Goal: Task Accomplishment & Management: Manage account settings

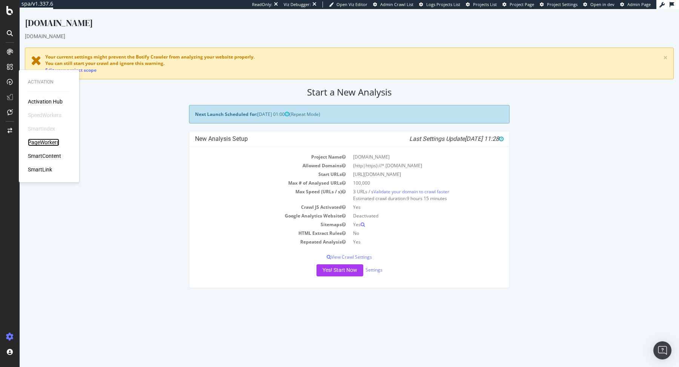
click at [43, 141] on div "PageWorkers" at bounding box center [43, 142] width 31 height 8
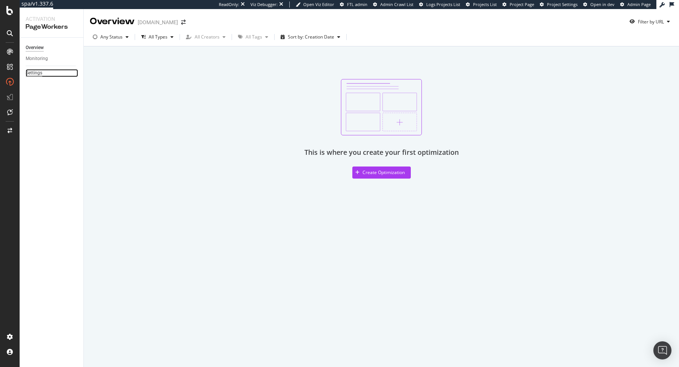
click at [38, 75] on div "Settings" at bounding box center [34, 73] width 17 height 8
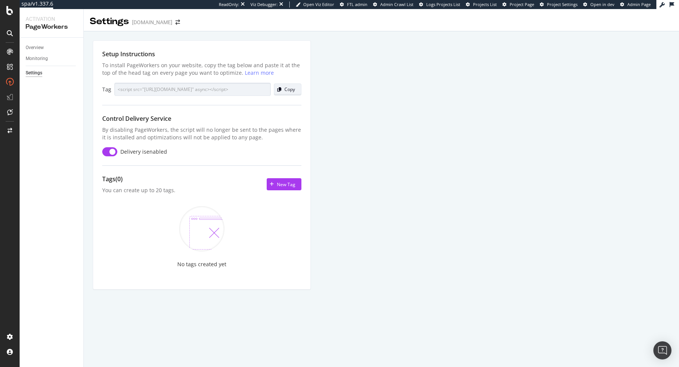
click at [290, 89] on div "Copy" at bounding box center [289, 89] width 11 height 6
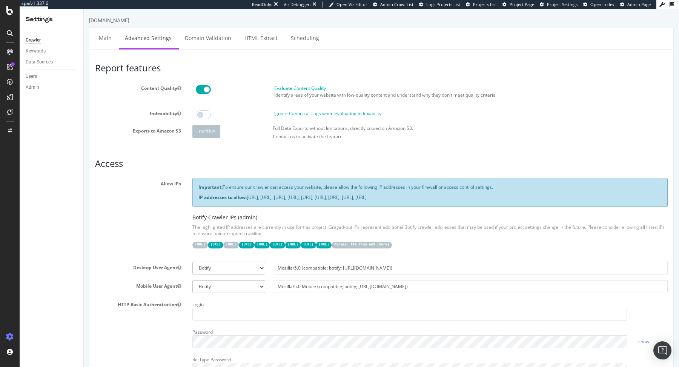
scroll to position [548, 0]
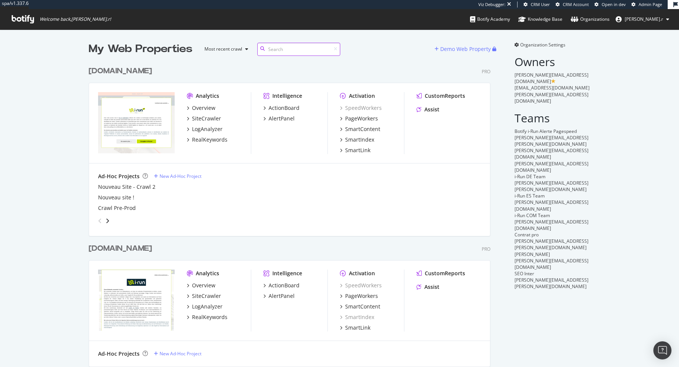
scroll to position [1144, 407]
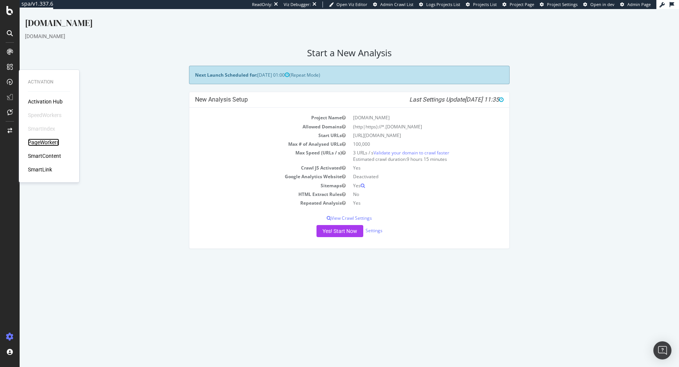
click at [44, 140] on div "PageWorkers" at bounding box center [43, 142] width 31 height 8
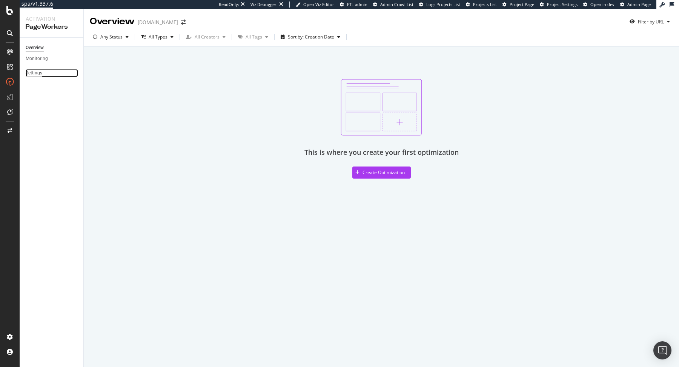
click at [36, 69] on div "Settings" at bounding box center [34, 73] width 17 height 8
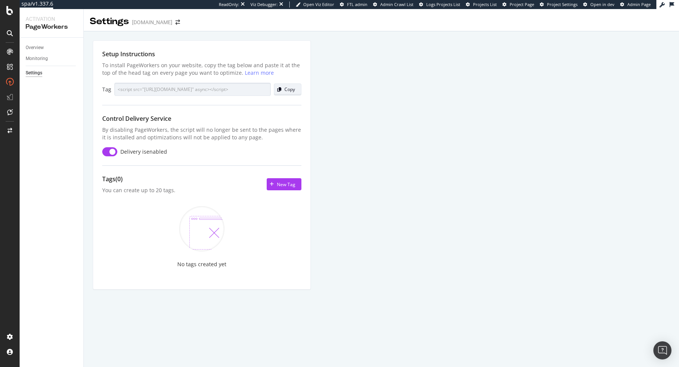
click at [291, 89] on div "Copy" at bounding box center [289, 89] width 11 height 6
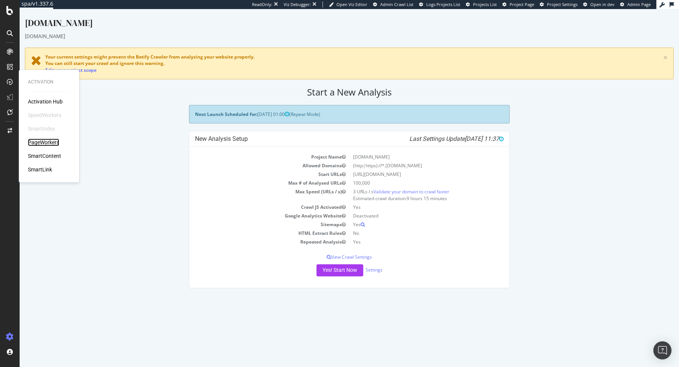
click at [37, 141] on div "PageWorkers" at bounding box center [43, 142] width 31 height 8
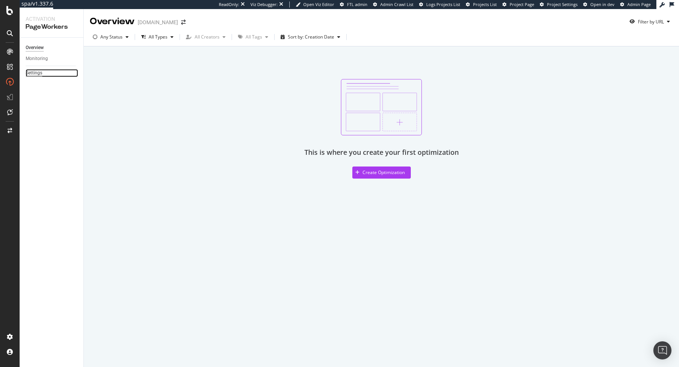
click at [33, 72] on div "Settings" at bounding box center [34, 73] width 17 height 8
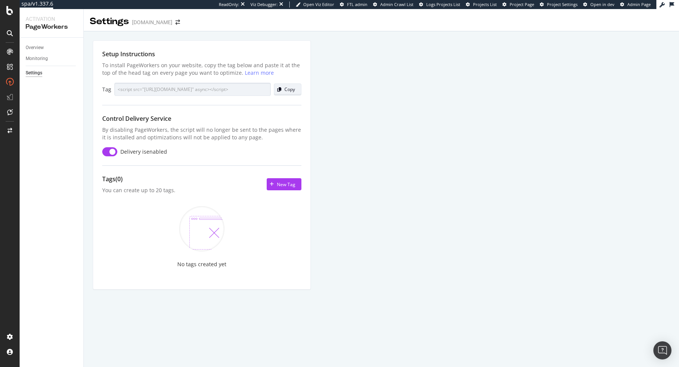
click at [285, 90] on div "Copy" at bounding box center [289, 89] width 11 height 6
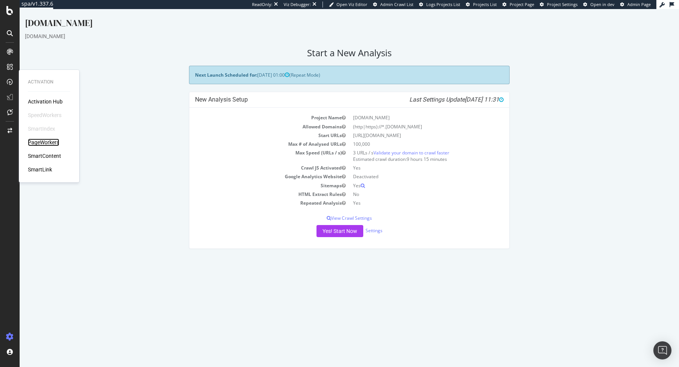
click at [43, 145] on div "PageWorkers" at bounding box center [43, 142] width 31 height 8
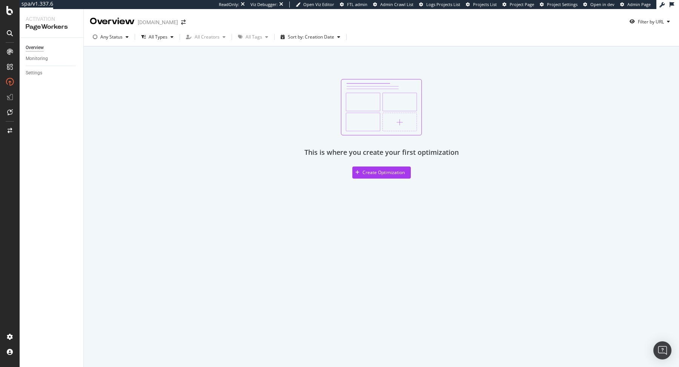
click at [38, 77] on div "Settings" at bounding box center [55, 73] width 58 height 11
click at [35, 72] on div "Settings" at bounding box center [34, 73] width 17 height 8
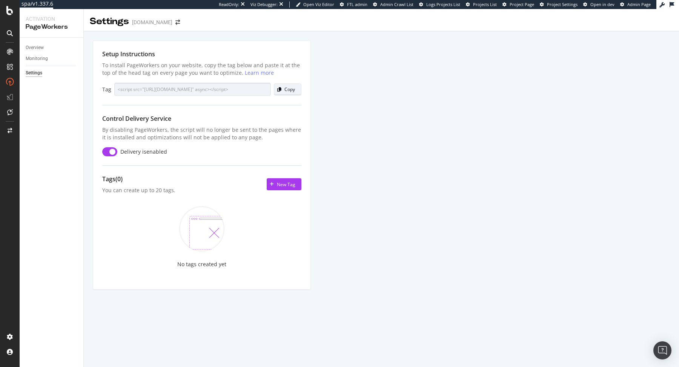
click at [292, 86] on div "Copy" at bounding box center [289, 89] width 11 height 6
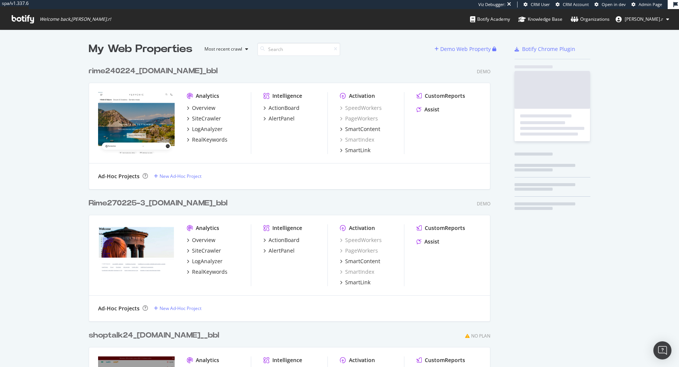
scroll to position [5780, 407]
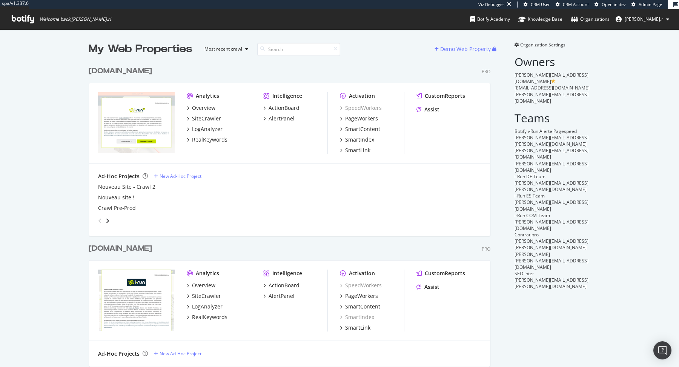
scroll to position [1144, 407]
click at [538, 45] on span "Organization Settings" at bounding box center [542, 45] width 45 height 6
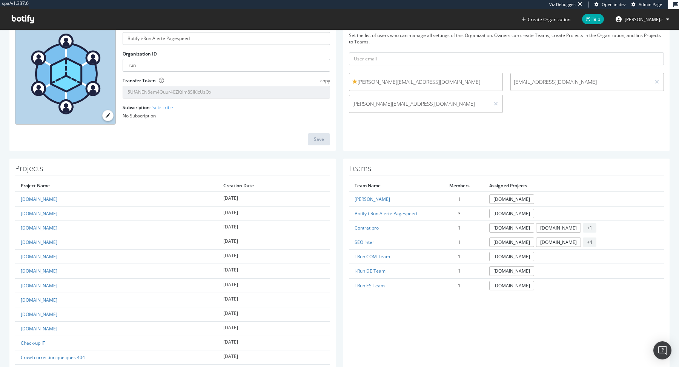
scroll to position [178, 0]
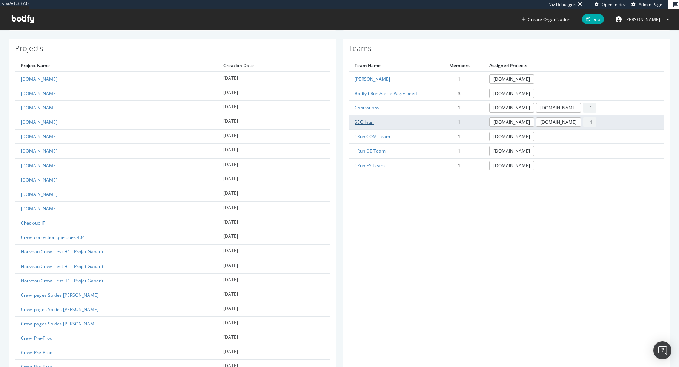
click at [370, 121] on link "SEO Inter" at bounding box center [365, 122] width 20 height 6
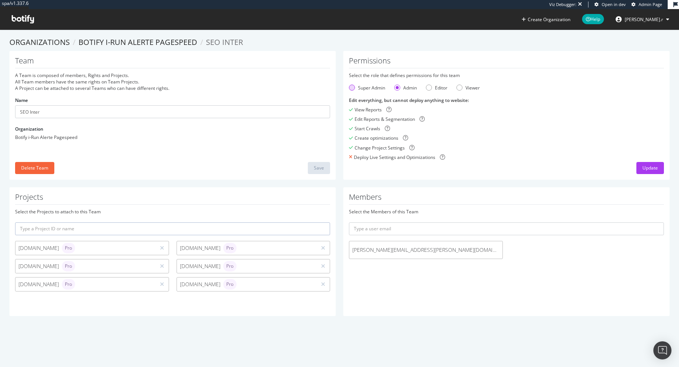
click at [367, 85] on div "Super Admin" at bounding box center [371, 88] width 27 height 6
click at [649, 165] on div "Update" at bounding box center [650, 168] width 15 height 6
click at [52, 41] on link "Organizations" at bounding box center [39, 42] width 60 height 10
click at [96, 45] on link "Botify i-Run Alerte Pagespeed" at bounding box center [137, 42] width 119 height 10
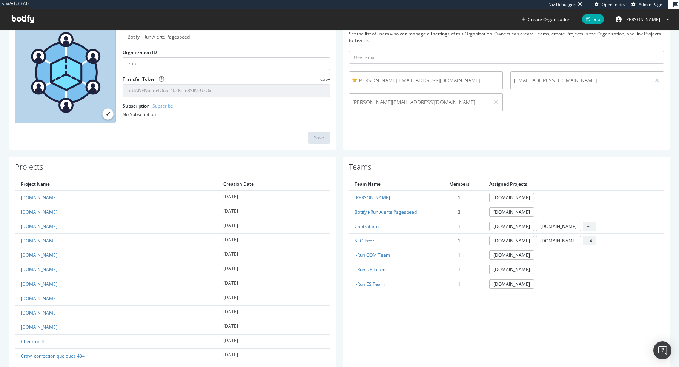
scroll to position [63, 0]
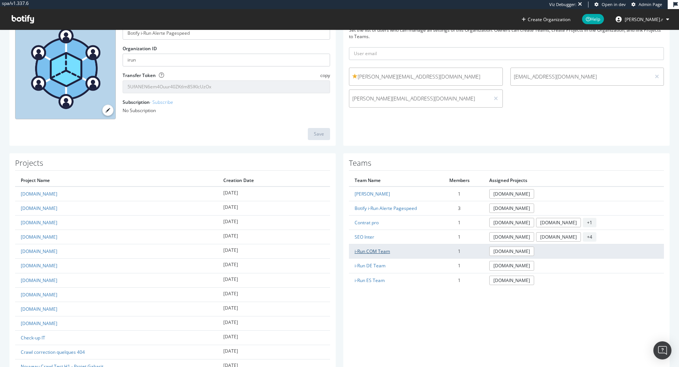
click at [376, 249] on link "i-Run COM Team" at bounding box center [372, 251] width 35 height 6
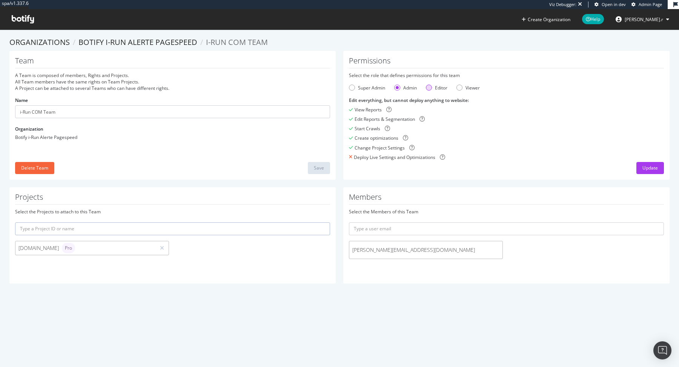
click at [441, 89] on div "Editor" at bounding box center [441, 88] width 12 height 6
click at [653, 169] on div "Update" at bounding box center [650, 168] width 15 height 6
click at [159, 42] on link "Botify i-Run Alerte Pagespeed" at bounding box center [137, 42] width 119 height 10
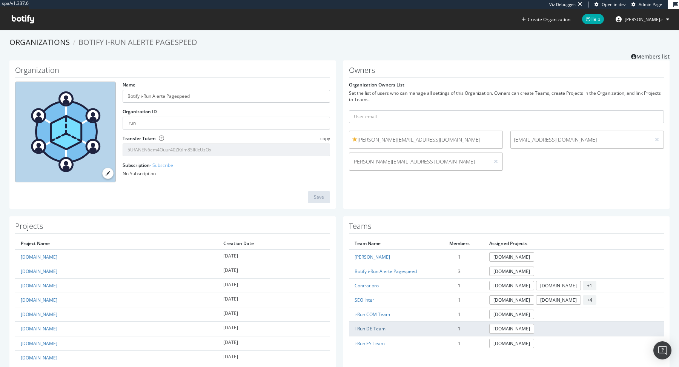
click at [377, 325] on link "i-Run DE Team" at bounding box center [370, 328] width 31 height 6
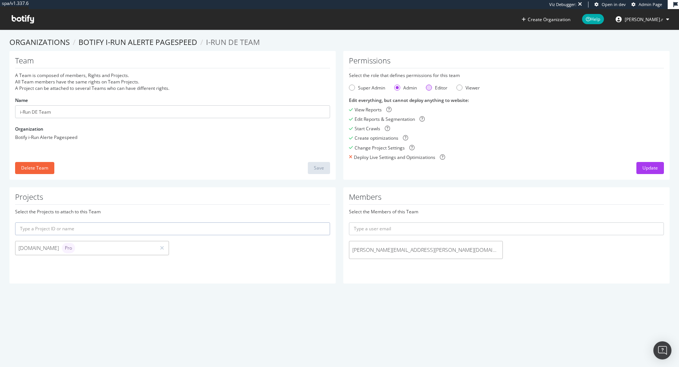
click at [436, 88] on div "Editor" at bounding box center [441, 88] width 12 height 6
click at [641, 166] on button "Update" at bounding box center [651, 168] width 28 height 12
click at [173, 46] on link "Botify i-Run Alerte Pagespeed" at bounding box center [137, 42] width 119 height 10
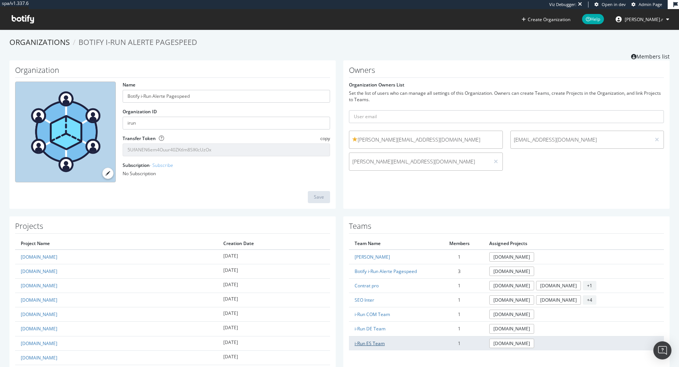
click at [374, 340] on link "i-Run ES Team" at bounding box center [370, 343] width 30 height 6
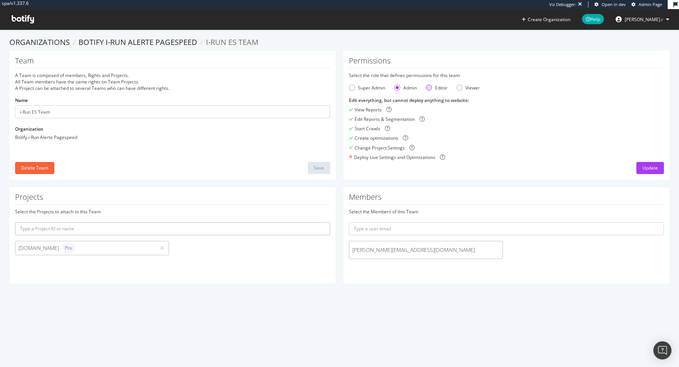
click at [437, 88] on div "Editor" at bounding box center [441, 88] width 12 height 6
click at [647, 165] on div "Update" at bounding box center [650, 168] width 15 height 6
click at [179, 38] on link "Botify i-Run Alerte Pagespeed" at bounding box center [137, 42] width 119 height 10
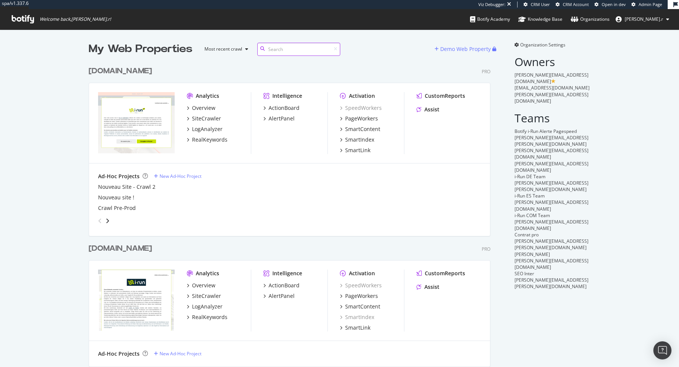
scroll to position [1144, 407]
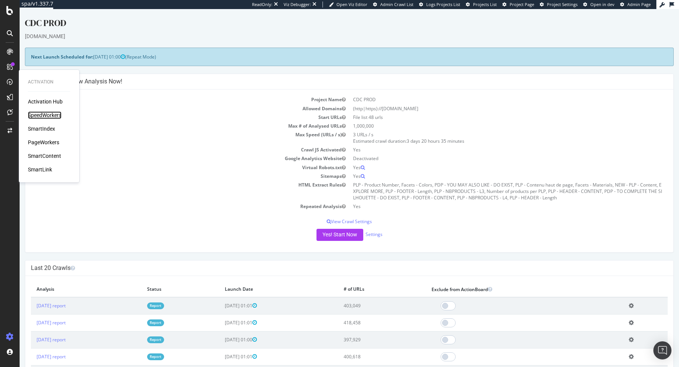
click at [52, 115] on div "SpeedWorkers" at bounding box center [45, 115] width 34 height 8
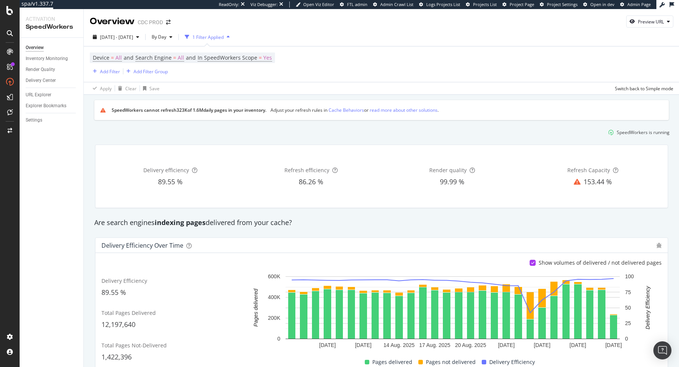
click at [300, 82] on div "Apply Clear Save Switch back to Simple mode" at bounding box center [382, 88] width 596 height 12
click at [48, 97] on div "URL Explorer" at bounding box center [39, 95] width 26 height 8
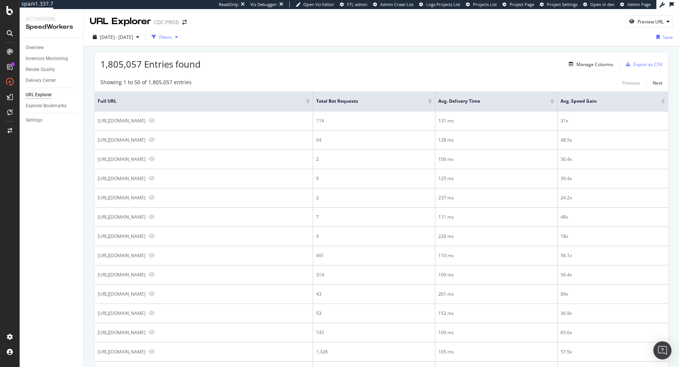
click at [180, 31] on div "Filters" at bounding box center [165, 36] width 32 height 11
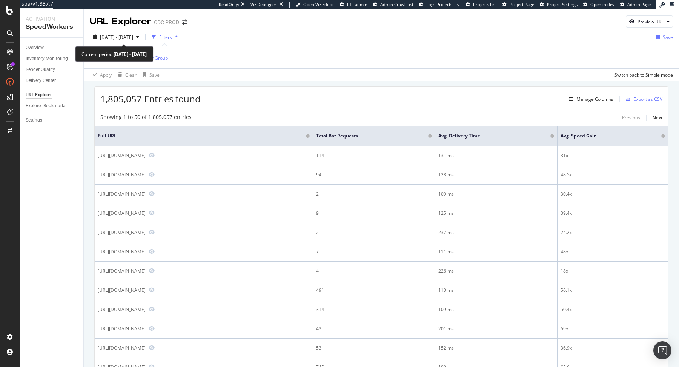
click at [113, 45] on div "2025 Aug. 5th - Sep. 1st Filters Save" at bounding box center [381, 38] width 595 height 15
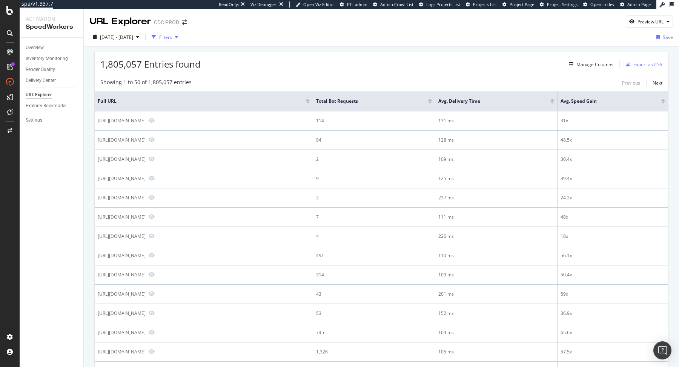
click at [181, 41] on div "Filters" at bounding box center [165, 36] width 32 height 11
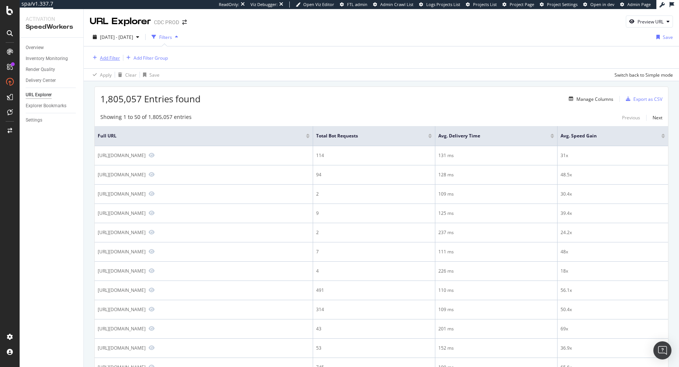
click at [103, 55] on div "Add Filter" at bounding box center [110, 58] width 20 height 6
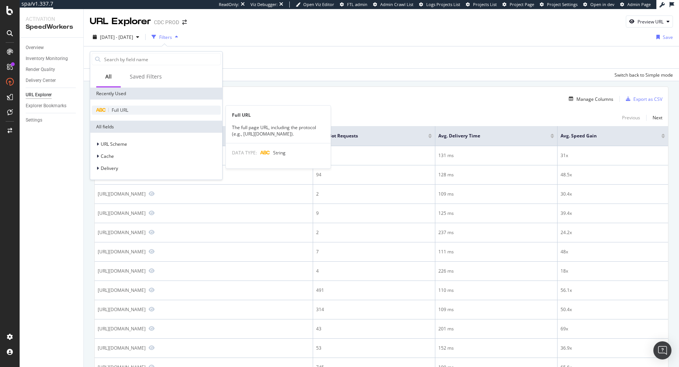
click at [143, 110] on div "Full URL" at bounding box center [156, 110] width 129 height 9
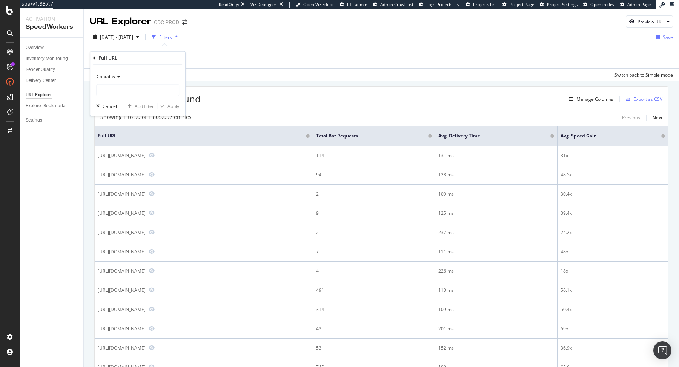
click at [117, 74] on icon at bounding box center [117, 76] width 5 height 5
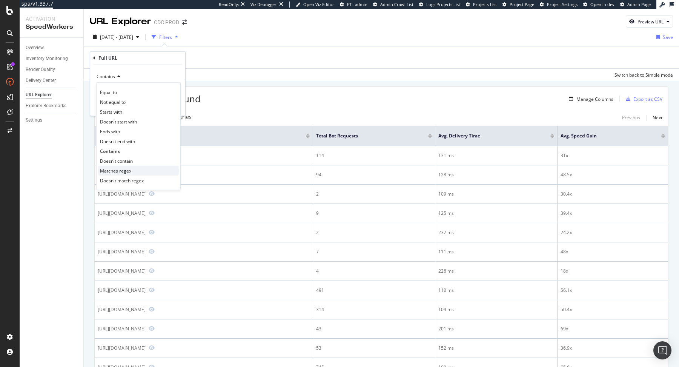
click at [136, 168] on div "Matches regex" at bounding box center [138, 171] width 81 height 10
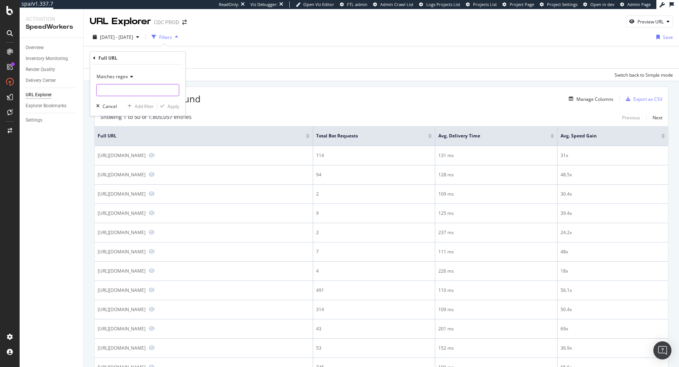
click at [134, 88] on input "text" at bounding box center [138, 90] width 82 height 12
paste input "[a-z]{2}"
type input "\/[a-z]{2}_[A-Z]{2}\/"
click at [173, 104] on div "Apply" at bounding box center [174, 106] width 12 height 6
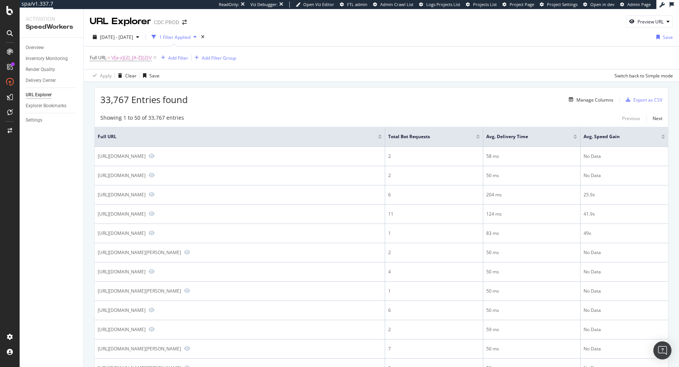
drag, startPoint x: 239, startPoint y: 194, endPoint x: 91, endPoint y: 191, distance: 148.3
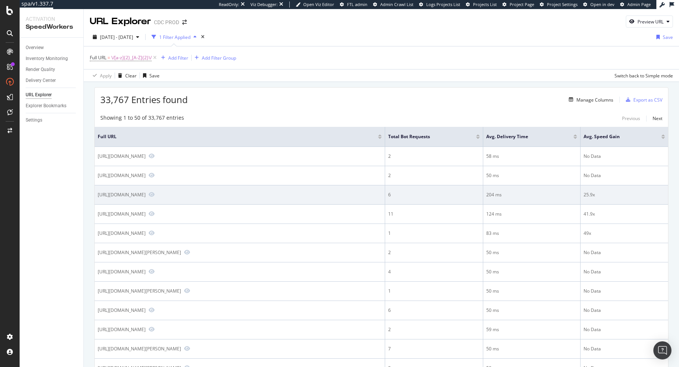
click at [100, 191] on div "https://www.dior.com/de_DE/fashion/products/HYE02BDO0U_C500" at bounding box center [122, 194] width 48 height 6
drag, startPoint x: 97, startPoint y: 193, endPoint x: 238, endPoint y: 195, distance: 141.1
click at [238, 195] on td "https://www.dior.com/de_DE/fashion/products/HYE02BDO0U_C500" at bounding box center [240, 194] width 291 height 19
copy div "https://www.dior.com/de_DE/fashion/products/HYE02BDO0U_C500"
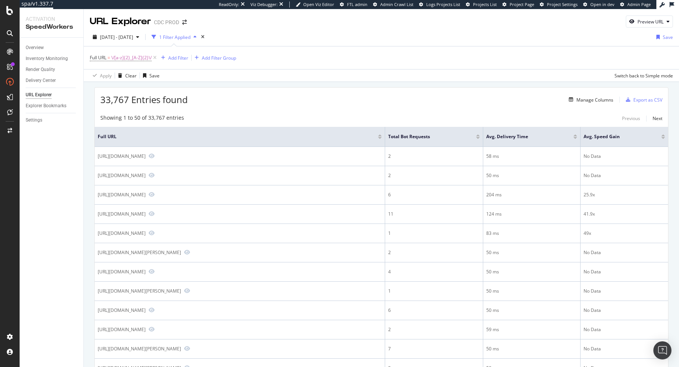
click at [324, 131] on th "Full URL" at bounding box center [240, 137] width 291 height 20
click at [34, 124] on div "Settings" at bounding box center [55, 120] width 58 height 11
click at [35, 123] on div "Settings" at bounding box center [34, 120] width 17 height 8
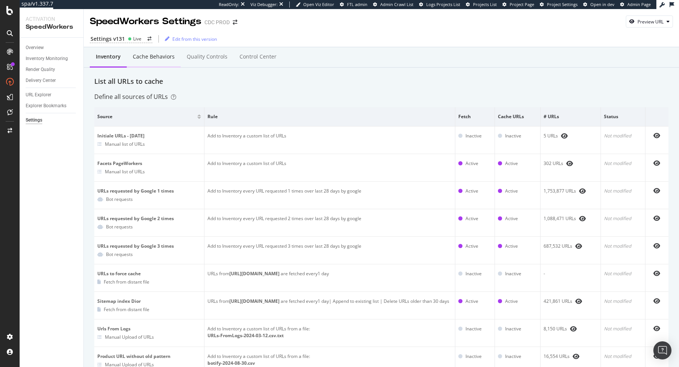
click at [146, 55] on div "Cache behaviors" at bounding box center [154, 57] width 42 height 8
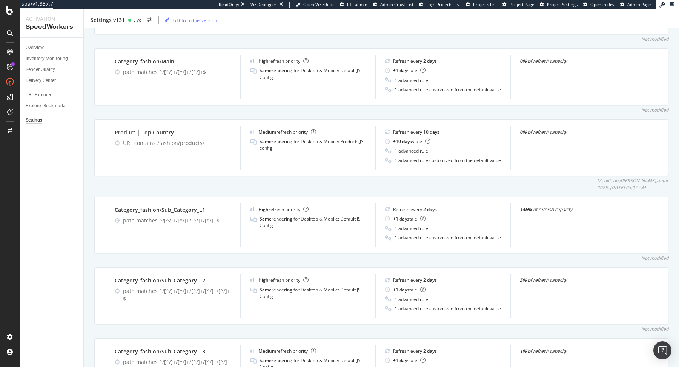
scroll to position [310, 0]
click at [43, 86] on div "SiteCrawler" at bounding box center [41, 85] width 27 height 8
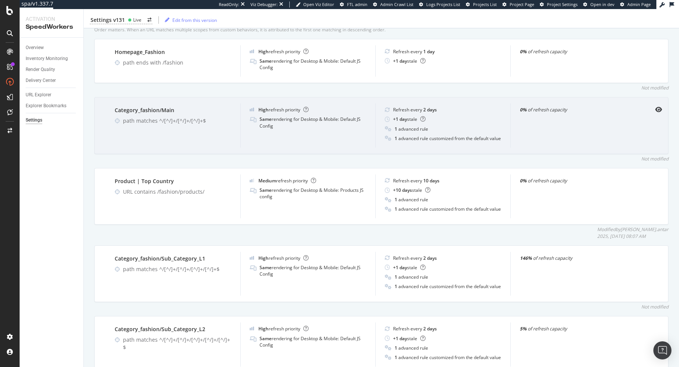
scroll to position [232, 0]
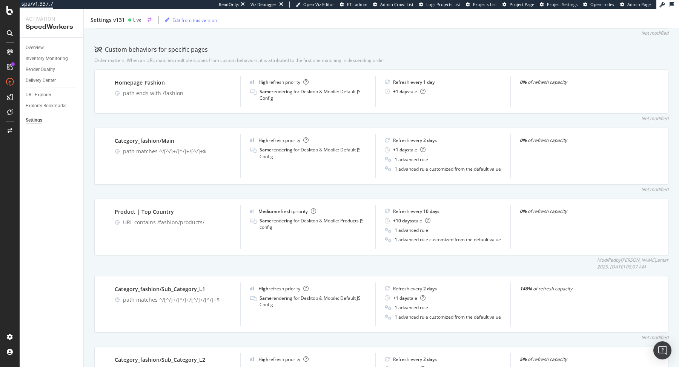
click at [132, 22] on div "Live" at bounding box center [135, 20] width 14 height 6
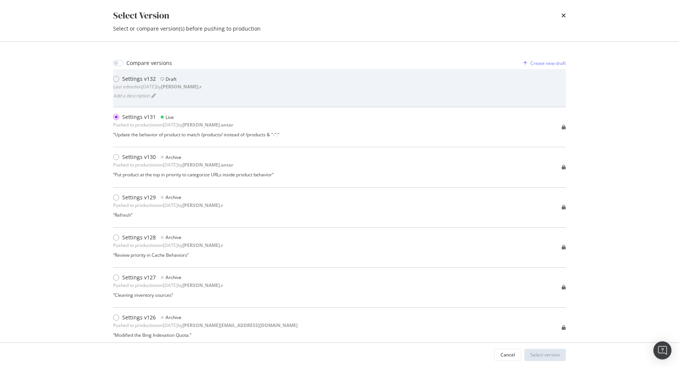
click at [153, 82] on div "Settings v132" at bounding box center [139, 79] width 34 height 8
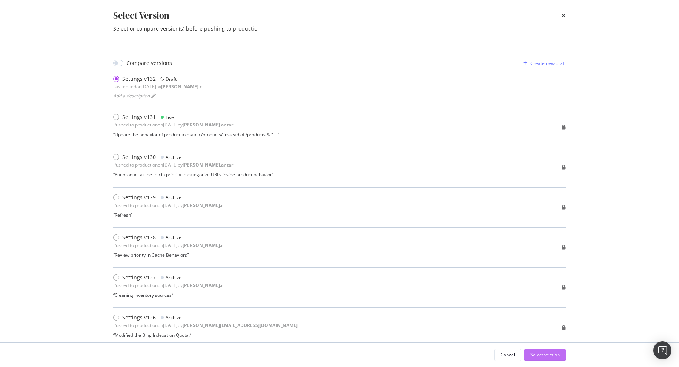
click at [553, 357] on div "Select version" at bounding box center [544, 354] width 29 height 6
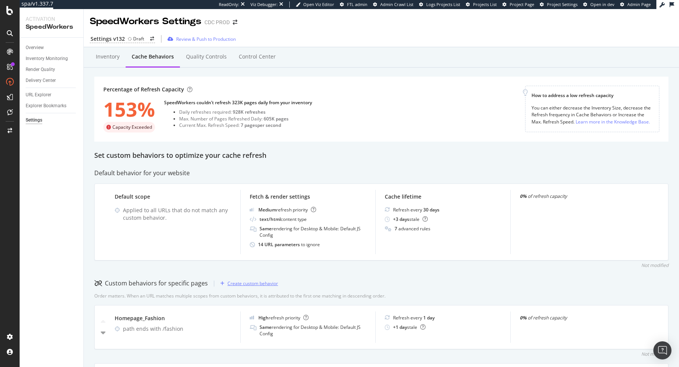
click at [262, 278] on div "Create custom behavior" at bounding box center [247, 283] width 61 height 11
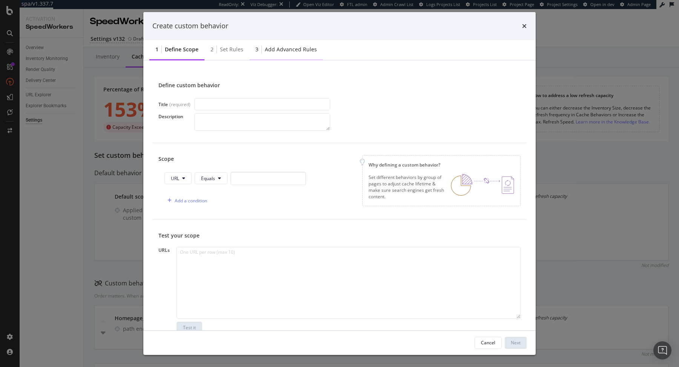
click at [283, 48] on div "Add advanced rules" at bounding box center [291, 50] width 52 height 8
click at [220, 48] on div "Set rules" at bounding box center [231, 50] width 23 height 8
click at [205, 108] on input "modal" at bounding box center [262, 104] width 136 height 12
type input "Test"
click at [183, 176] on icon "modal" at bounding box center [183, 178] width 3 height 5
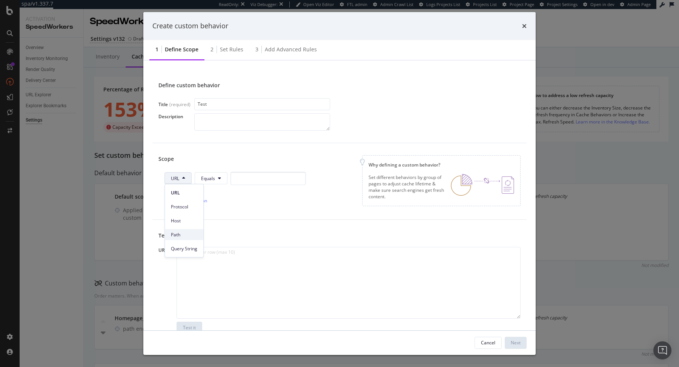
click at [186, 234] on span "Path" at bounding box center [184, 234] width 26 height 7
click at [211, 170] on div "Scope Path Equals Add a condition" at bounding box center [235, 181] width 155 height 52
click at [211, 180] on span "Equals" at bounding box center [209, 178] width 14 height 6
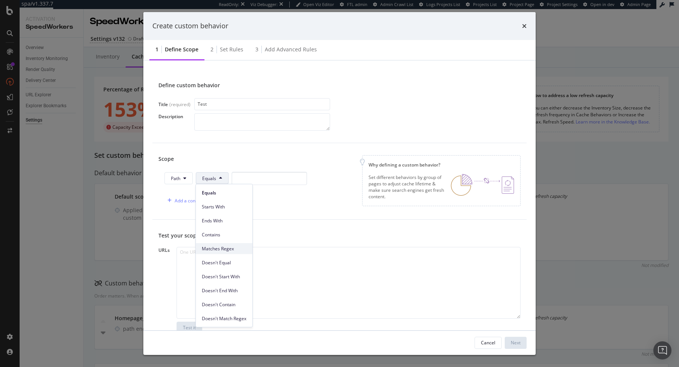
click at [231, 248] on span "Matches Regex" at bounding box center [224, 248] width 45 height 7
click at [275, 175] on input "modal" at bounding box center [287, 178] width 75 height 13
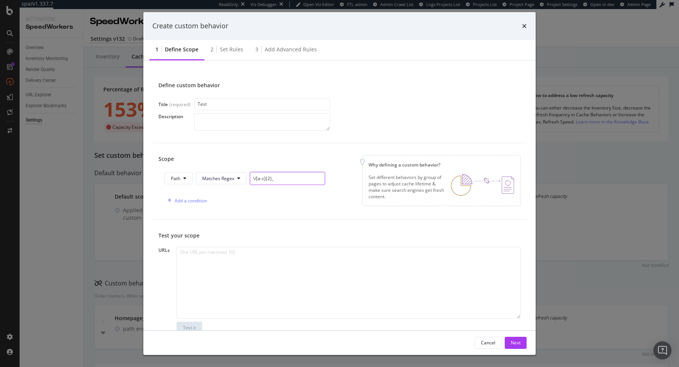
paste input "[a-z]{2}"
type input "\/[a-z]{2}_[A-Z]{2}\/"
click at [515, 347] on div "Next" at bounding box center [516, 342] width 10 height 11
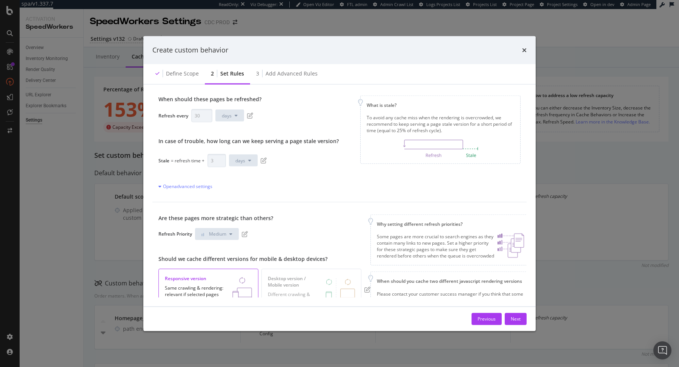
scroll to position [6, 0]
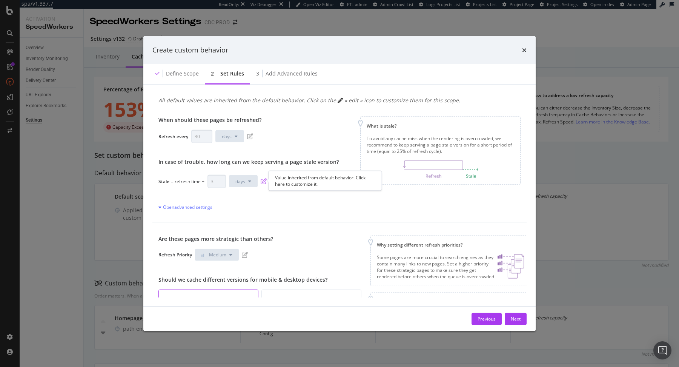
click at [264, 179] on icon "pen-to-square" at bounding box center [264, 181] width 6 height 6
click at [249, 137] on icon "pen-to-square" at bounding box center [250, 136] width 6 height 6
click at [304, 78] on div "3 Add advanced rules" at bounding box center [287, 73] width 74 height 21
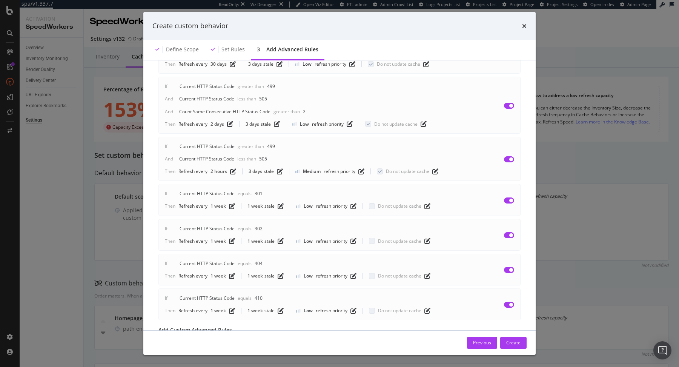
scroll to position [153, 0]
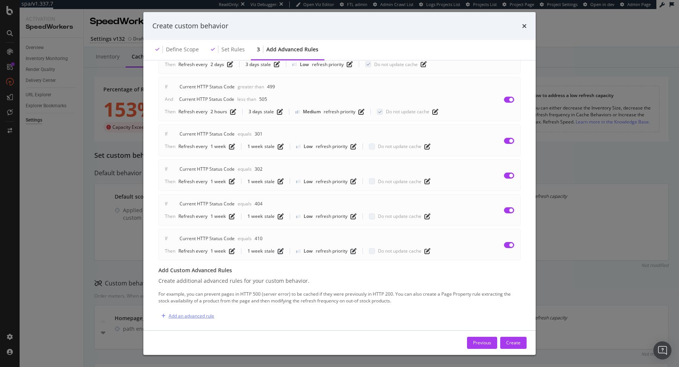
click at [198, 310] on div "Add an advanced rule" at bounding box center [186, 315] width 56 height 11
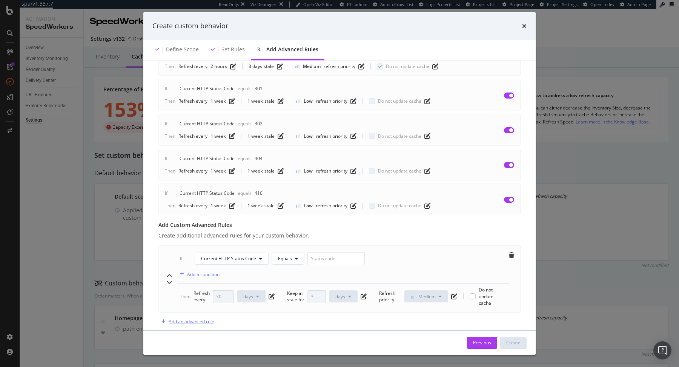
scroll to position [203, 0]
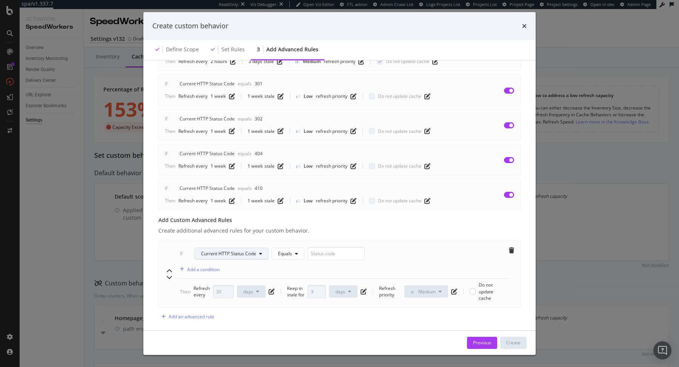
click at [249, 248] on button "Current HTTP Status Code" at bounding box center [232, 254] width 74 height 12
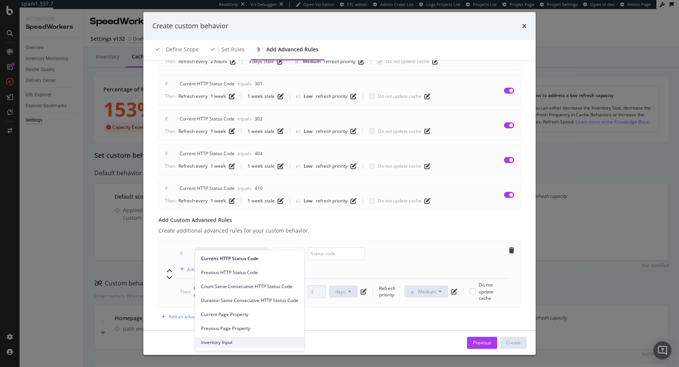
click at [240, 340] on span "Inventory Input" at bounding box center [249, 342] width 97 height 7
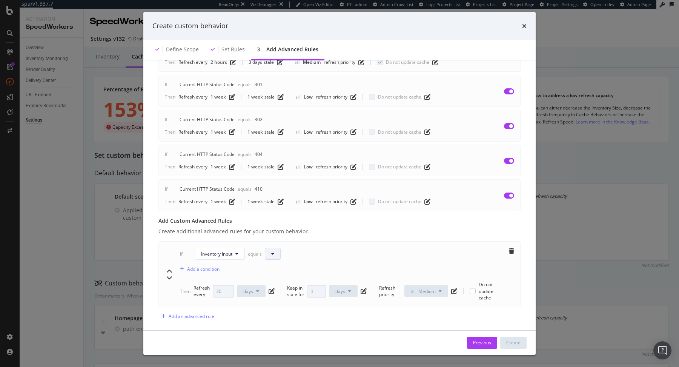
click at [279, 248] on button "modal" at bounding box center [273, 254] width 16 height 12
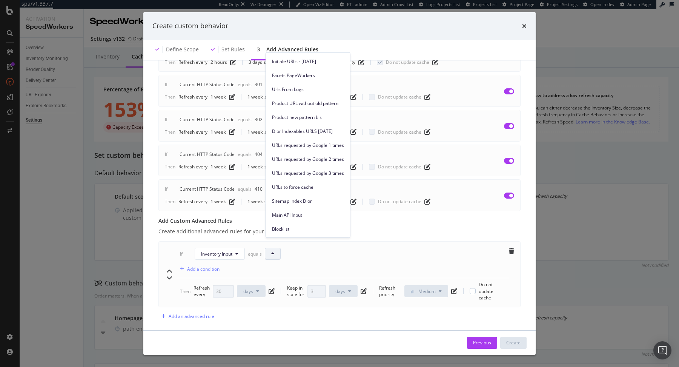
click at [279, 248] on button "modal" at bounding box center [273, 254] width 16 height 12
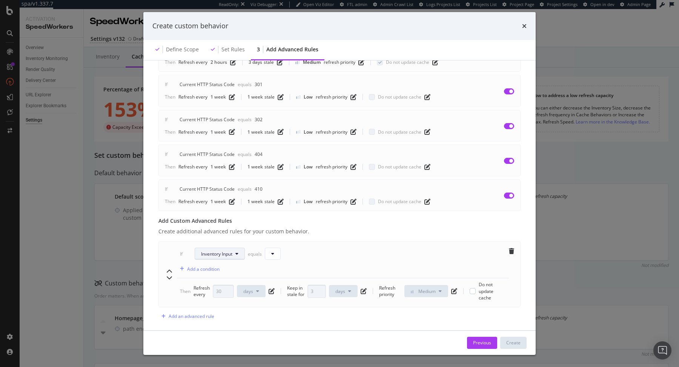
click at [222, 248] on button "Inventory Input" at bounding box center [220, 254] width 50 height 12
click at [518, 241] on div "If Inventory Input equals Add a condition Then Refresh every 30 days Keep in st…" at bounding box center [339, 274] width 362 height 66
click at [513, 248] on icon "trash" at bounding box center [511, 251] width 5 height 6
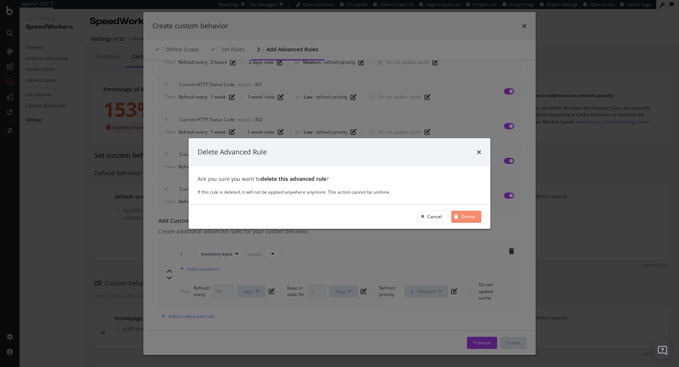
click at [471, 216] on div "Delete" at bounding box center [468, 216] width 14 height 6
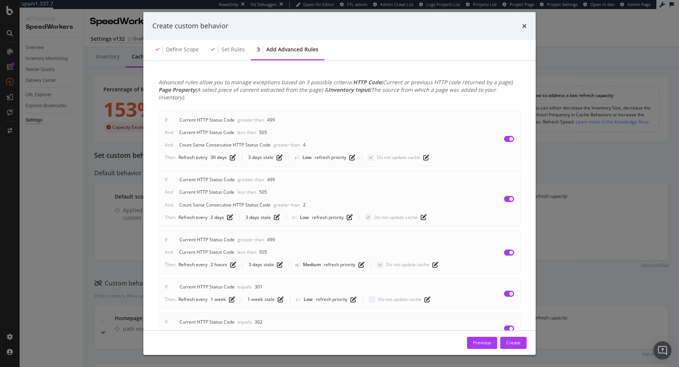
scroll to position [153, 0]
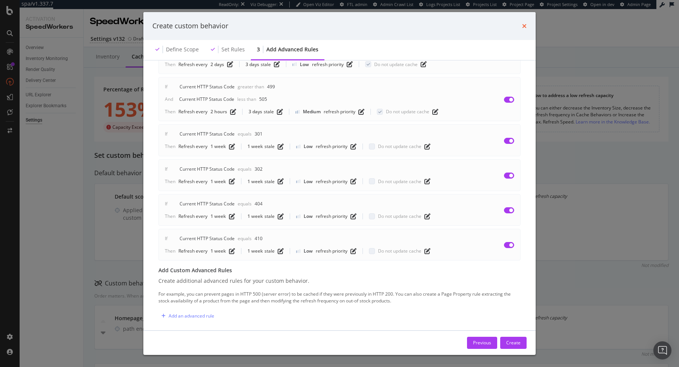
click at [524, 25] on icon "times" at bounding box center [524, 26] width 5 height 6
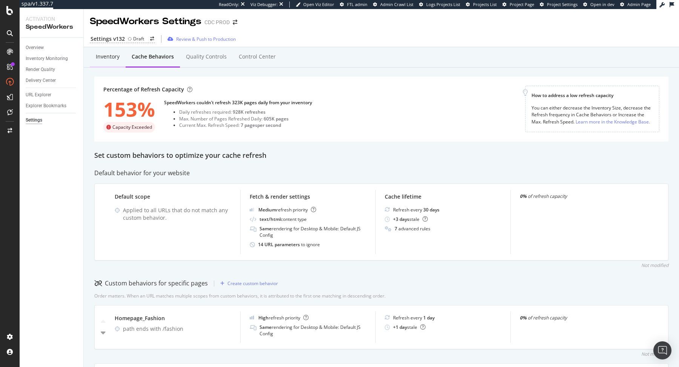
click at [111, 60] on div "Inventory" at bounding box center [108, 57] width 24 height 8
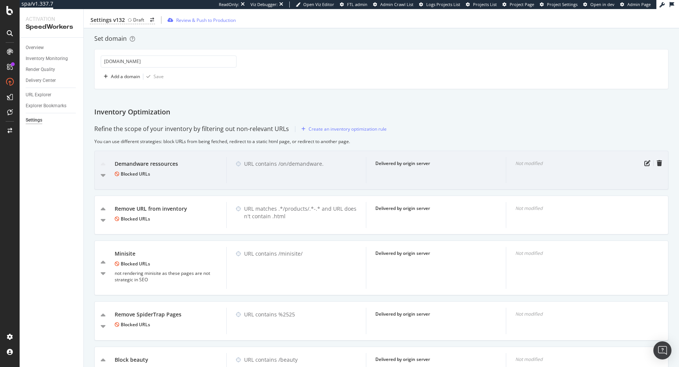
scroll to position [407, 0]
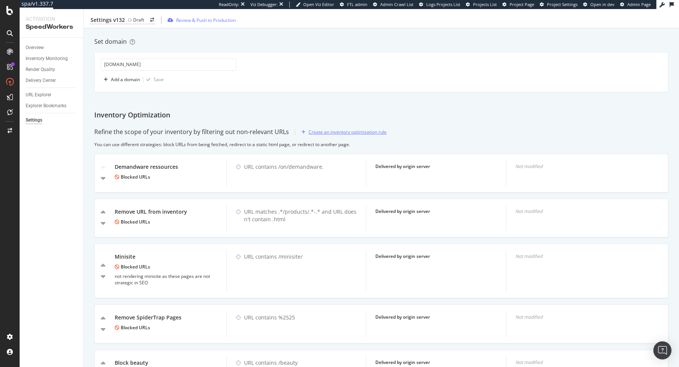
click at [337, 129] on div "Create an inventory optimization rule" at bounding box center [348, 132] width 78 height 6
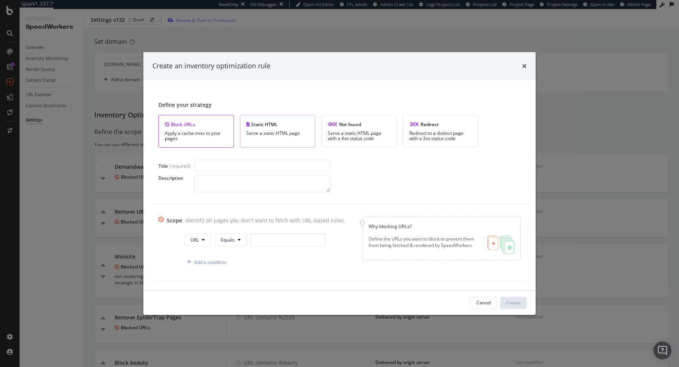
click at [303, 140] on div "Static HTML Serve a static HTML page" at bounding box center [277, 131] width 75 height 33
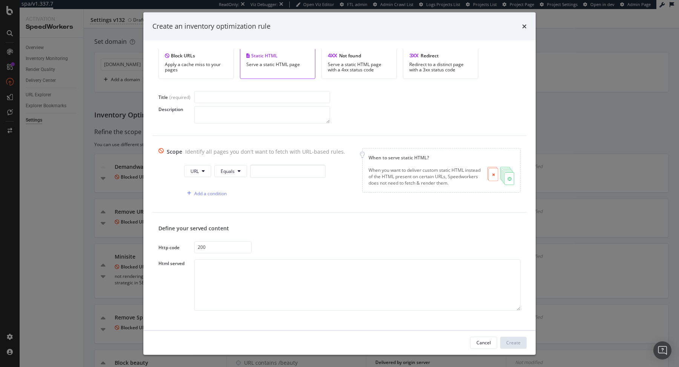
scroll to position [0, 0]
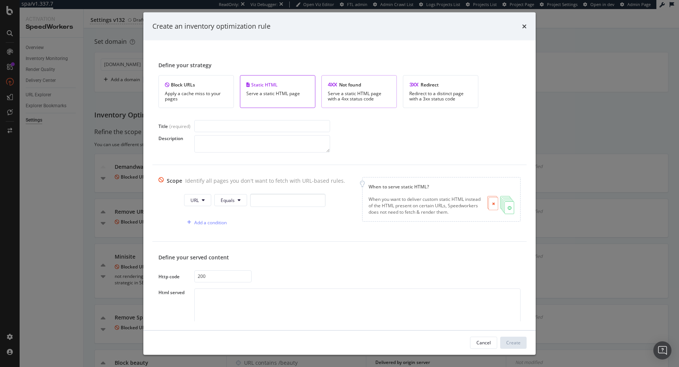
click at [367, 99] on div "Serve a static HTML page with a 4xx status code" at bounding box center [359, 96] width 63 height 11
click at [432, 103] on div "Redirect Redirect to a distinct page with a 3xx status code" at bounding box center [440, 91] width 75 height 33
click at [346, 103] on div "Not found Serve a static HTML page with a 4xx status code" at bounding box center [358, 91] width 75 height 33
click at [435, 88] on div "Redirect Redirect to a distinct page with a 3xx status code" at bounding box center [440, 91] width 75 height 33
click at [273, 103] on div "Static HTML Serve a static HTML page" at bounding box center [277, 91] width 75 height 33
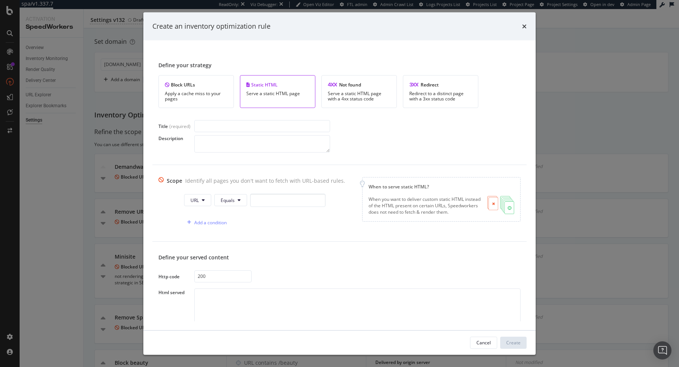
click at [277, 99] on div "Static HTML Serve a static HTML page" at bounding box center [277, 91] width 75 height 33
click at [201, 88] on div "Block URLs Apply a cache miss to your pages" at bounding box center [195, 91] width 75 height 33
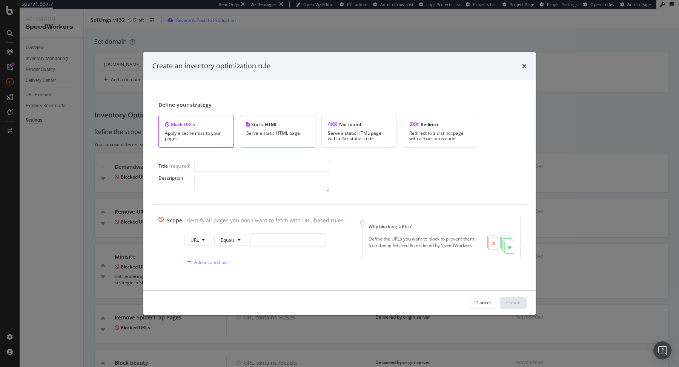
click at [281, 123] on div "Static HTML" at bounding box center [277, 124] width 63 height 6
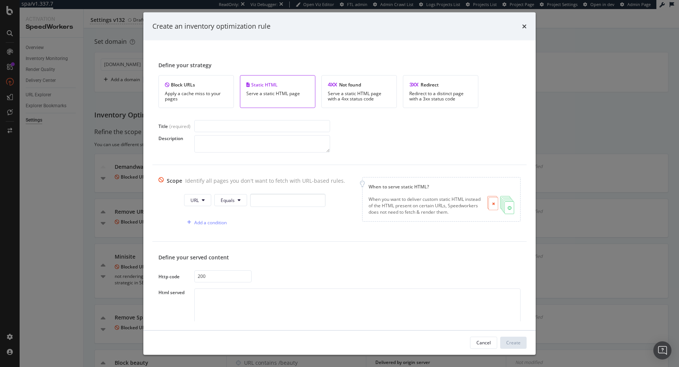
scroll to position [29, 0]
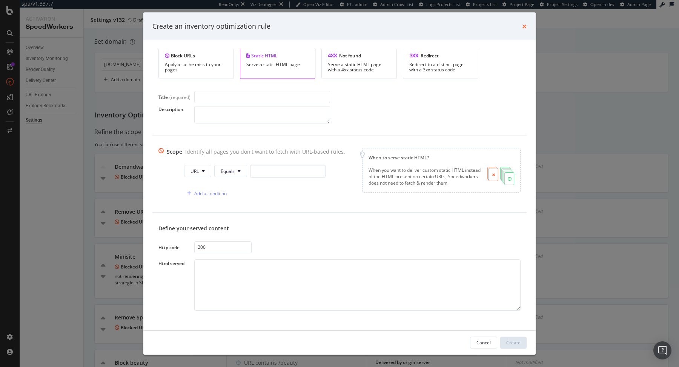
click at [524, 25] on icon "times" at bounding box center [524, 26] width 5 height 6
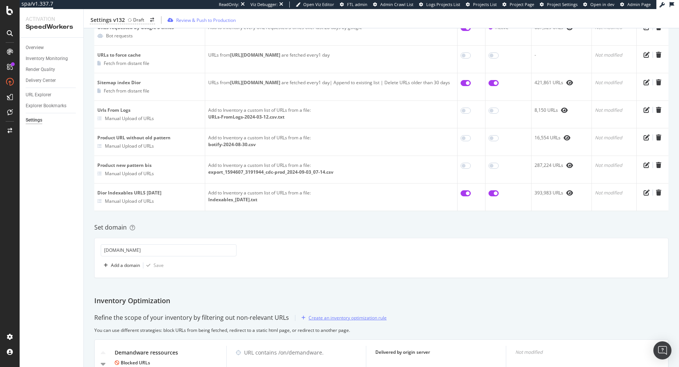
scroll to position [219, 0]
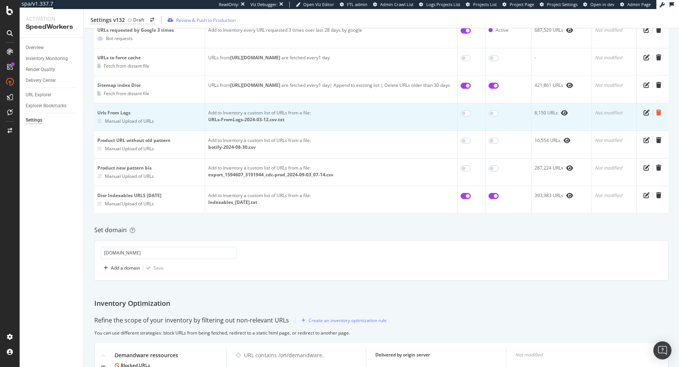
click at [657, 112] on icon "trash" at bounding box center [658, 112] width 5 height 6
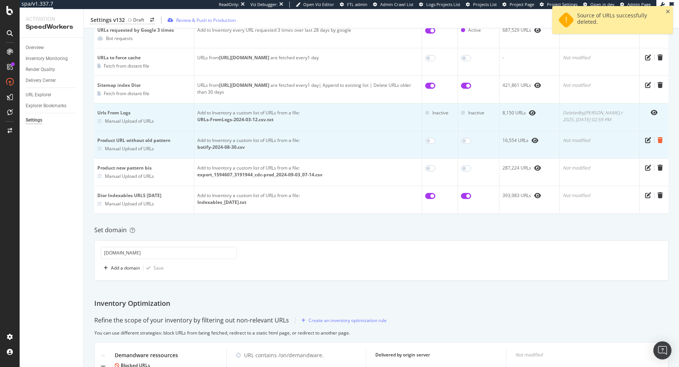
click at [658, 139] on icon "trash" at bounding box center [660, 140] width 5 height 6
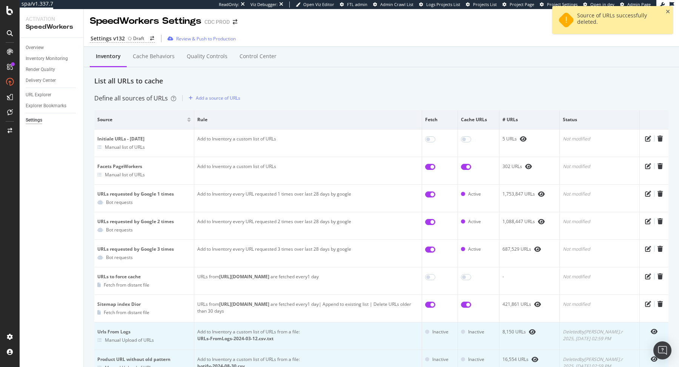
scroll to position [0, 0]
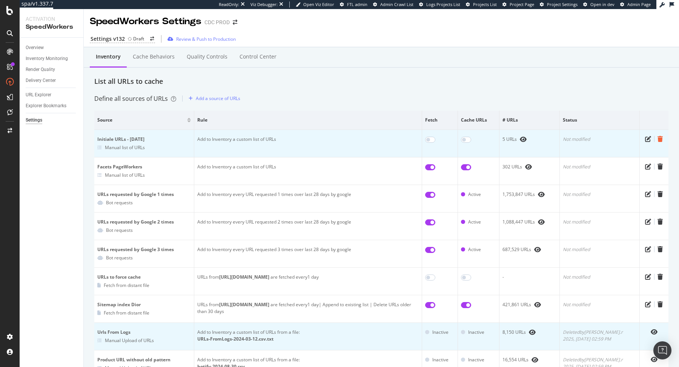
click at [660, 139] on icon "trash" at bounding box center [660, 139] width 5 height 6
click at [135, 63] on div "Cache behaviors" at bounding box center [154, 57] width 54 height 21
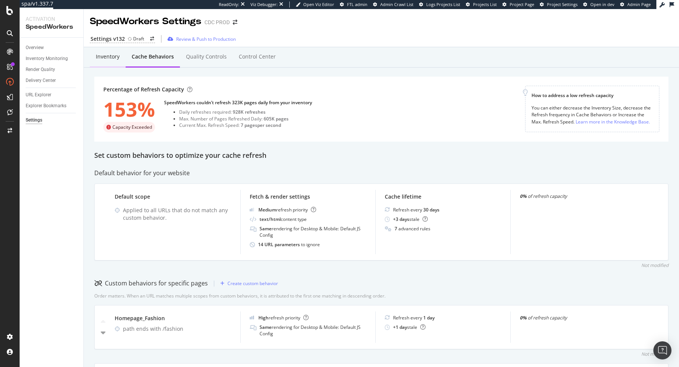
click at [117, 60] on div "Inventory" at bounding box center [108, 57] width 36 height 21
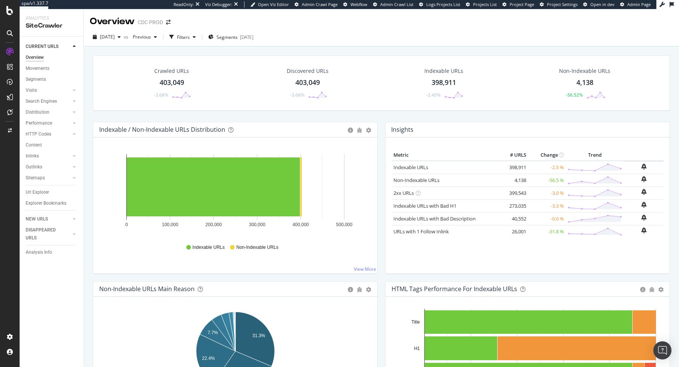
click at [41, 194] on div "Url Explorer" at bounding box center [37, 192] width 23 height 8
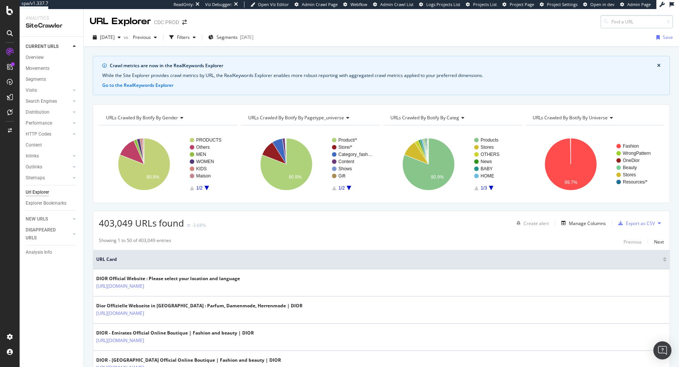
type input "[URL][DOMAIN_NAME]"
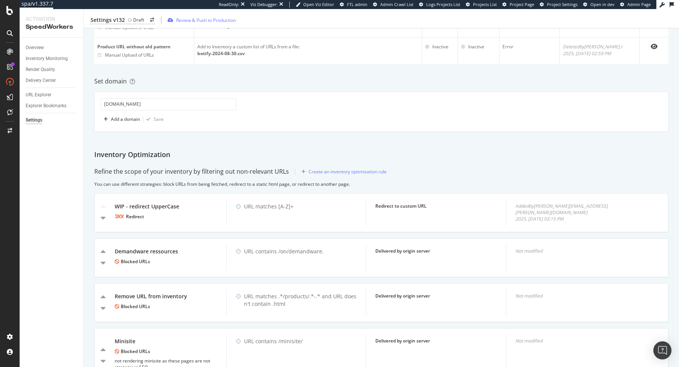
scroll to position [366, 0]
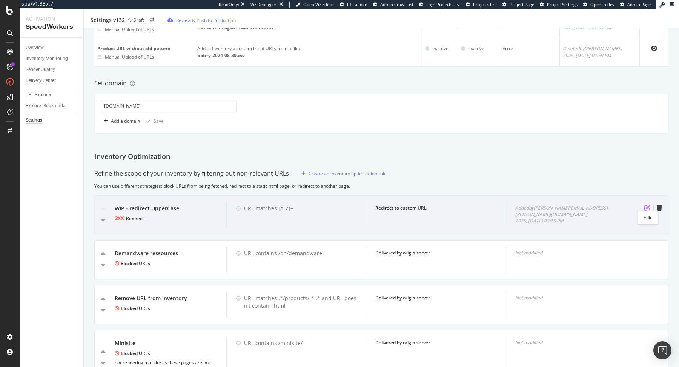
click at [646, 205] on icon "pen-to-square" at bounding box center [647, 207] width 6 height 6
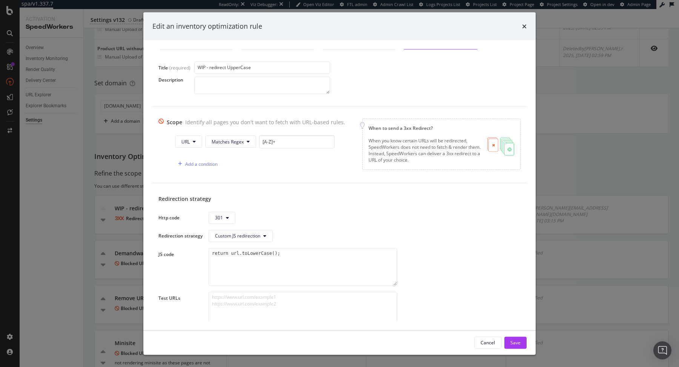
scroll to position [92, 0]
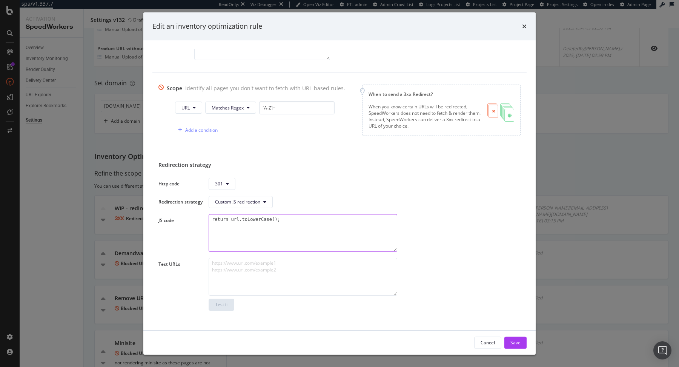
click at [211, 216] on textarea "return url.toLowerCase();" at bounding box center [303, 233] width 189 height 38
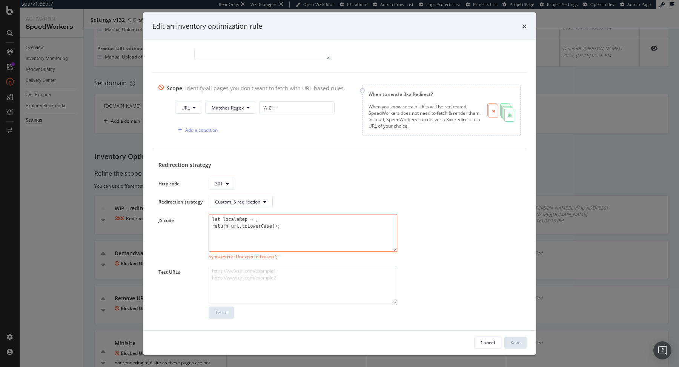
click at [243, 224] on textarea "let localeRep = ; return url.toLowerCase();" at bounding box center [303, 233] width 189 height 38
paste textarea "toLowerCase()"
click at [269, 219] on textarea "let localeRep = ; return url.replace(localeRep, localeRep.toLowerCase());" at bounding box center [303, 233] width 189 height 38
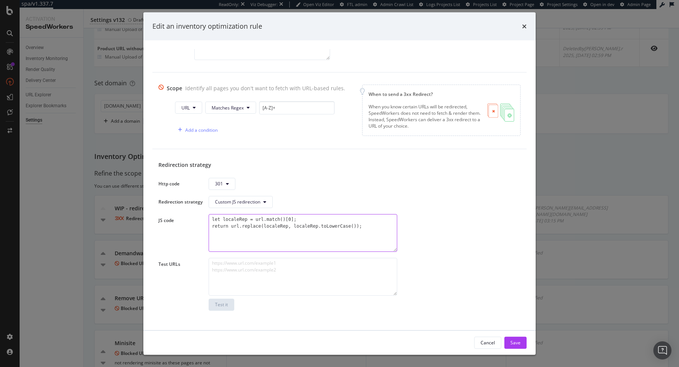
click at [283, 219] on textarea "let localeRep = url.match()[0]; return url.replace(localeRep, localeRep.toLower…" at bounding box center [303, 233] width 189 height 38
paste textarea "[a-z]{2}"
click at [284, 217] on textarea "let localeRep = url.match(/\/[a-z]{2}_[A-Z]{2}\//)[0]; return url.replace(local…" at bounding box center [303, 233] width 189 height 38
type textarea "let localeRep = url.match(/\/[a-z]{2}_[A-Z]{2}\//)[0]; return url.replace(local…"
click at [289, 105] on input "[A-Z]+" at bounding box center [296, 107] width 75 height 13
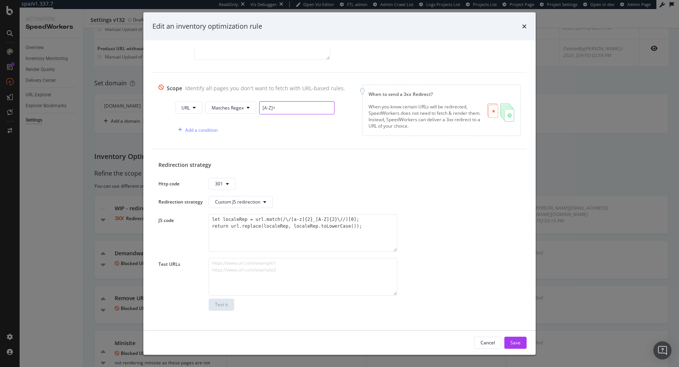
paste input "\/[a-z]{2}_[A-Z]{2}\/"
click at [189, 107] on button "URL" at bounding box center [188, 107] width 27 height 12
click at [196, 161] on span "Path" at bounding box center [192, 163] width 26 height 7
click at [260, 108] on input "\/[a-z]{2}_[A-Z]{2}\/" at bounding box center [297, 107] width 75 height 13
type input "^\/[a-z]{2}_[A-Z]{2}\/"
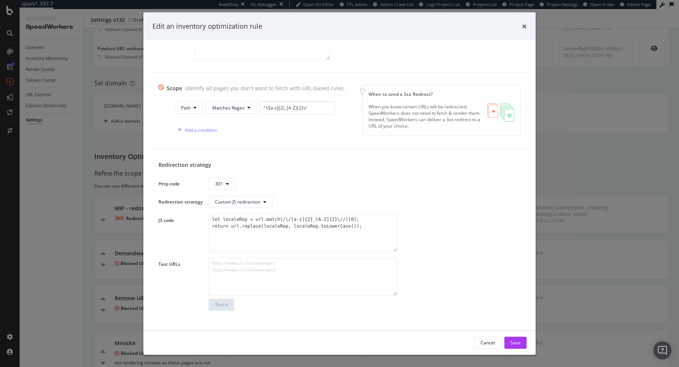
click at [304, 123] on div "Add a condition" at bounding box center [260, 129] width 171 height 13
click at [266, 265] on textarea "modal" at bounding box center [303, 276] width 189 height 38
paste textarea "https://www.dior.com/de_DE/fashion/products/HYE02BDO0U_C500"
type textarea "https://www.dior.com/de_DE/fashion/products/HYE02BDO0U_C500"
click at [228, 304] on div "Test it" at bounding box center [221, 304] width 13 height 6
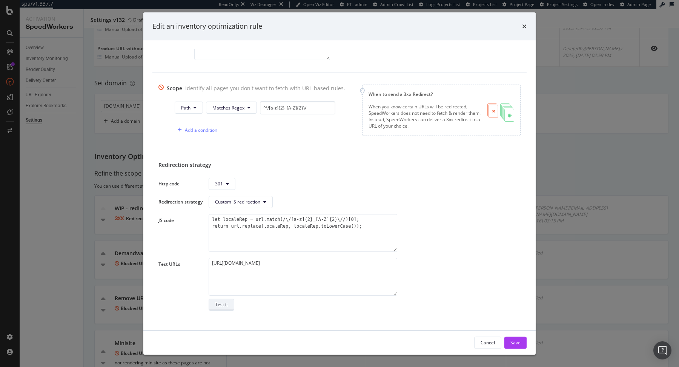
scroll to position [124, 0]
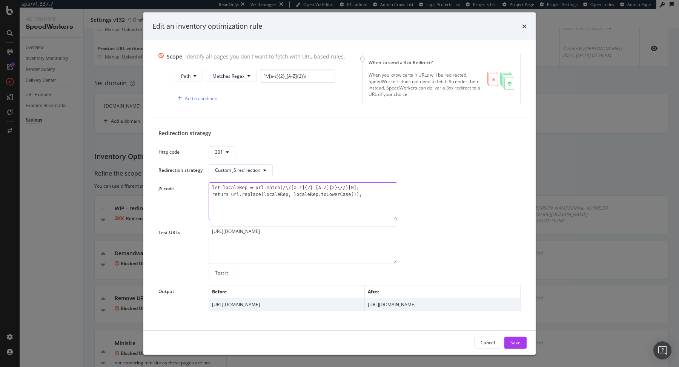
click at [374, 194] on textarea "let localeRep = url.match(/\/[a-z]{2}_[A-Z]{2}\//)[0]; return url.replace(local…" at bounding box center [303, 201] width 189 height 38
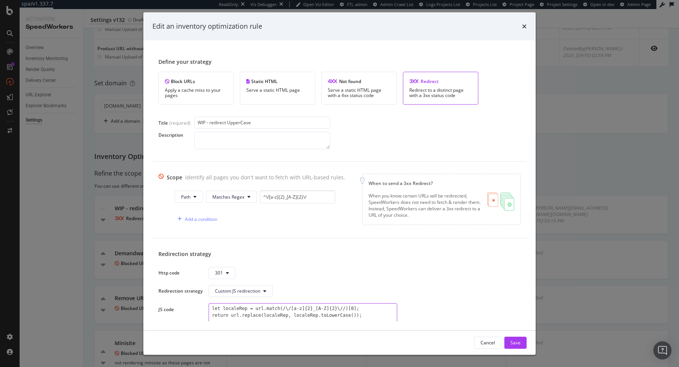
scroll to position [0, 0]
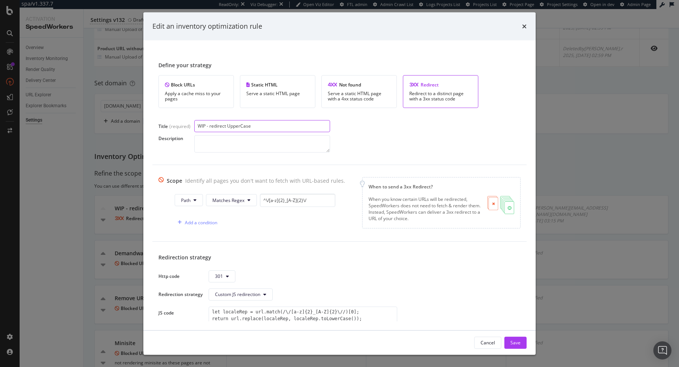
click at [211, 126] on input "WIP - redirect UpperCase" at bounding box center [262, 126] width 136 height 12
click at [255, 125] on input "Redirect UpperCase" at bounding box center [262, 126] width 136 height 12
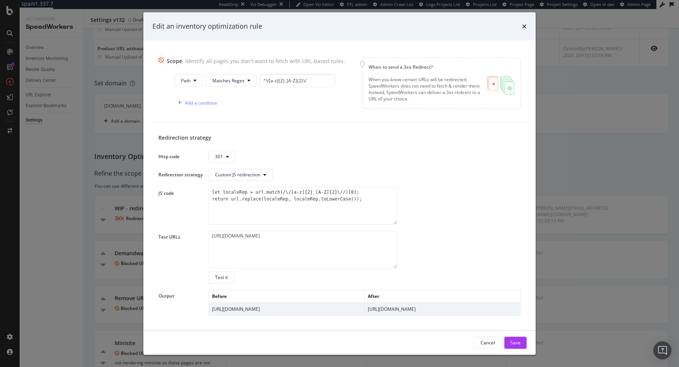
scroll to position [124, 0]
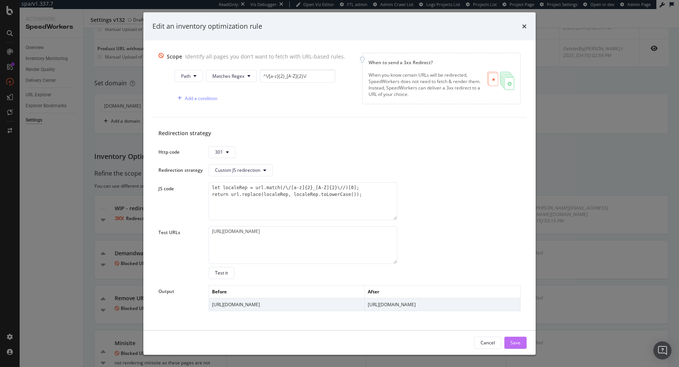
type input "Redirect UpperCase Locale"
click at [513, 342] on div "Save" at bounding box center [515, 342] width 10 height 6
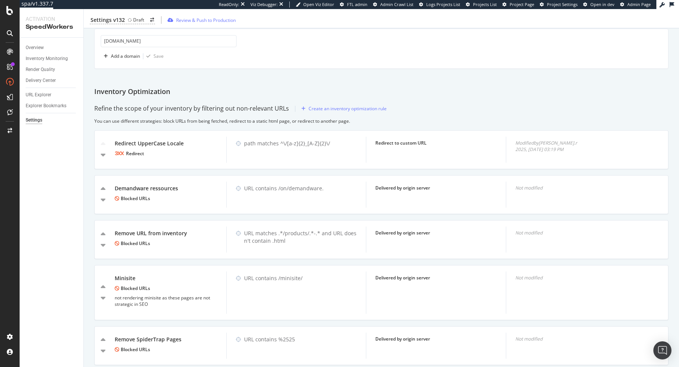
scroll to position [429, 0]
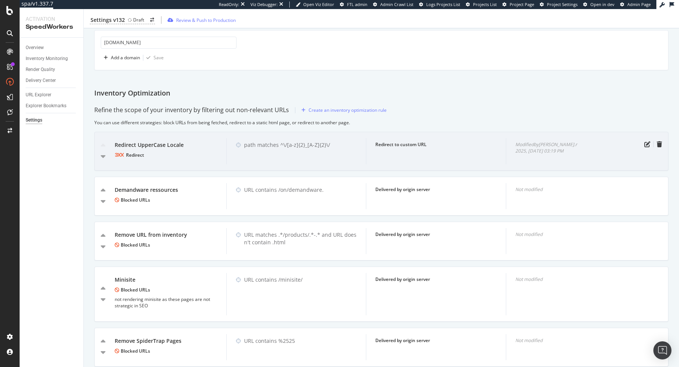
click at [445, 138] on div "Redirect to custom URL" at bounding box center [436, 151] width 140 height 26
click at [361, 150] on div "path matches ^\/[a-z]{2}_[A-Z]{2}\/" at bounding box center [296, 151] width 140 height 26
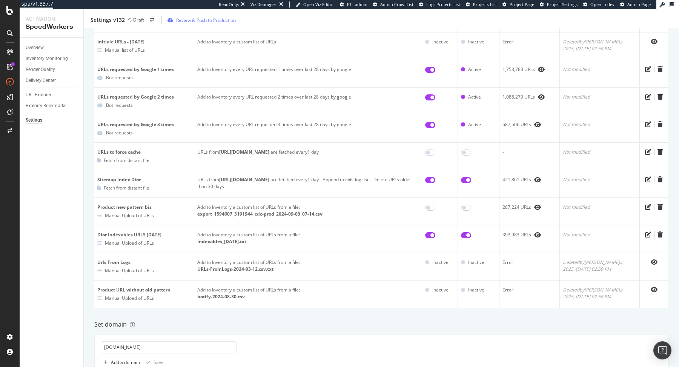
scroll to position [0, 0]
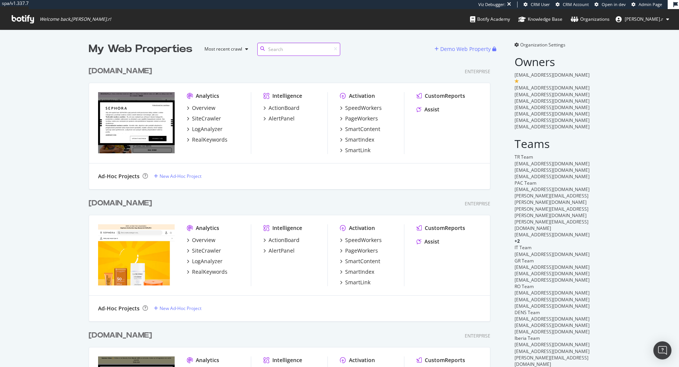
scroll to position [367, 679]
